Goal: Check status: Check status

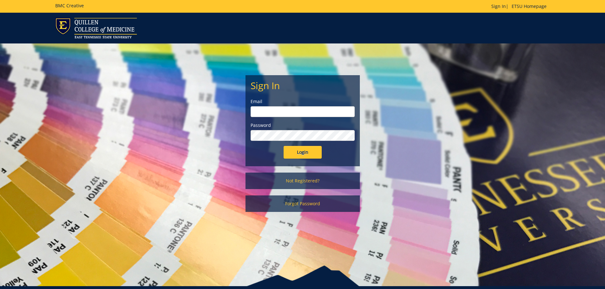
type input "[PERSON_NAME][EMAIL_ADDRESS][DOMAIN_NAME]"
click at [306, 157] on input "Login" at bounding box center [302, 152] width 38 height 13
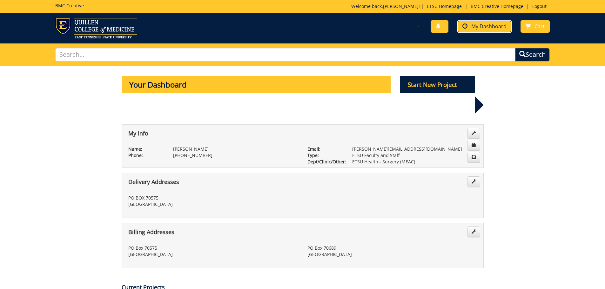
click at [486, 27] on span "My Dashboard" at bounding box center [488, 26] width 35 height 7
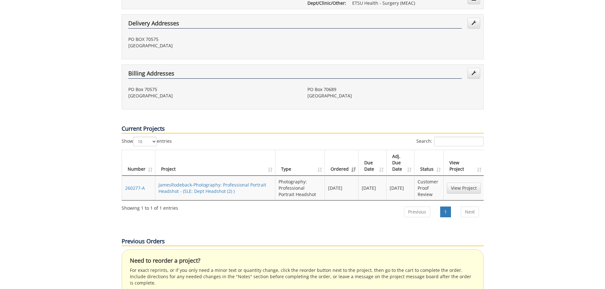
scroll to position [254, 0]
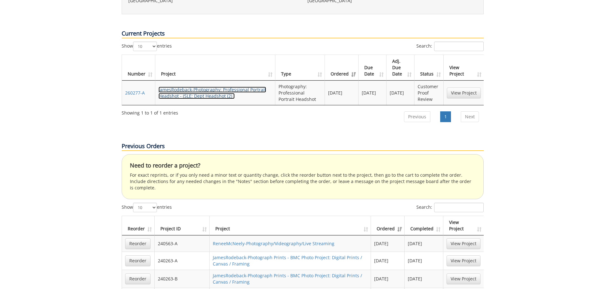
click at [200, 87] on link "JamesRodeback-Photography: Professional Portrait Headshot - (SLE: Dept Headshot…" at bounding box center [212, 93] width 108 height 12
click at [465, 88] on link "View Project" at bounding box center [464, 93] width 34 height 11
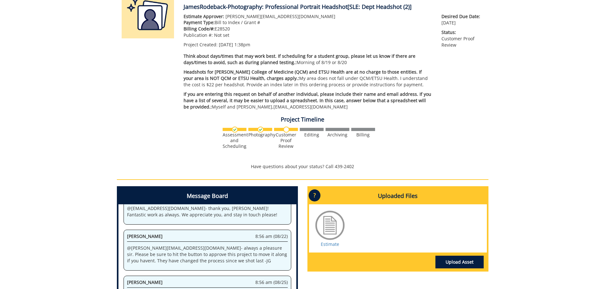
scroll to position [159, 0]
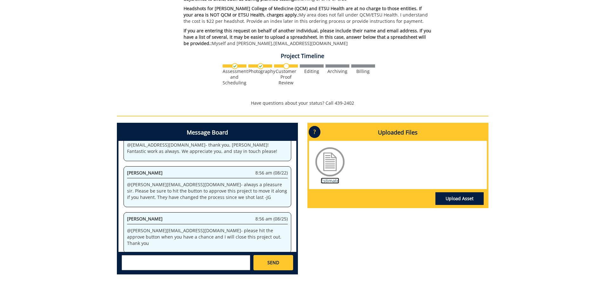
click at [329, 181] on link "Estimate" at bounding box center [330, 181] width 18 height 6
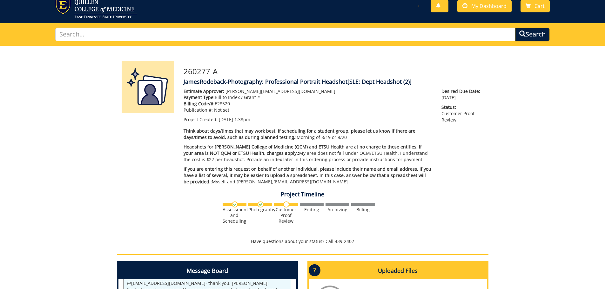
scroll to position [0, 0]
